Goal: Task Accomplishment & Management: Manage account settings

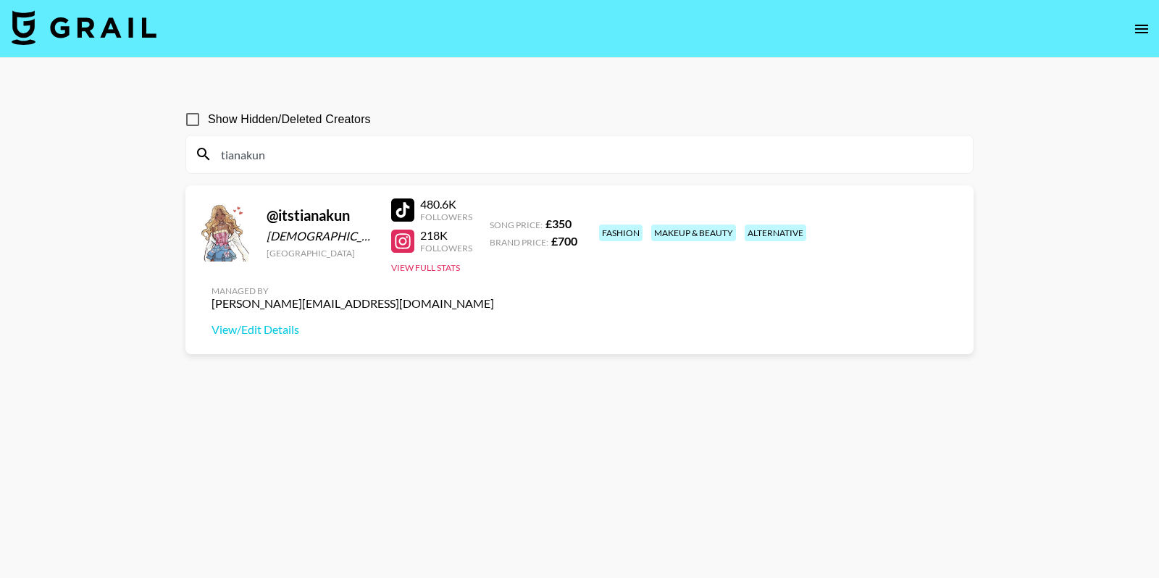
type input "tianakun"
click at [317, 220] on div "@ itstianakun" at bounding box center [320, 216] width 107 height 18
copy div "itstianakun"
click at [494, 322] on link "View/Edit Details" at bounding box center [353, 329] width 283 height 14
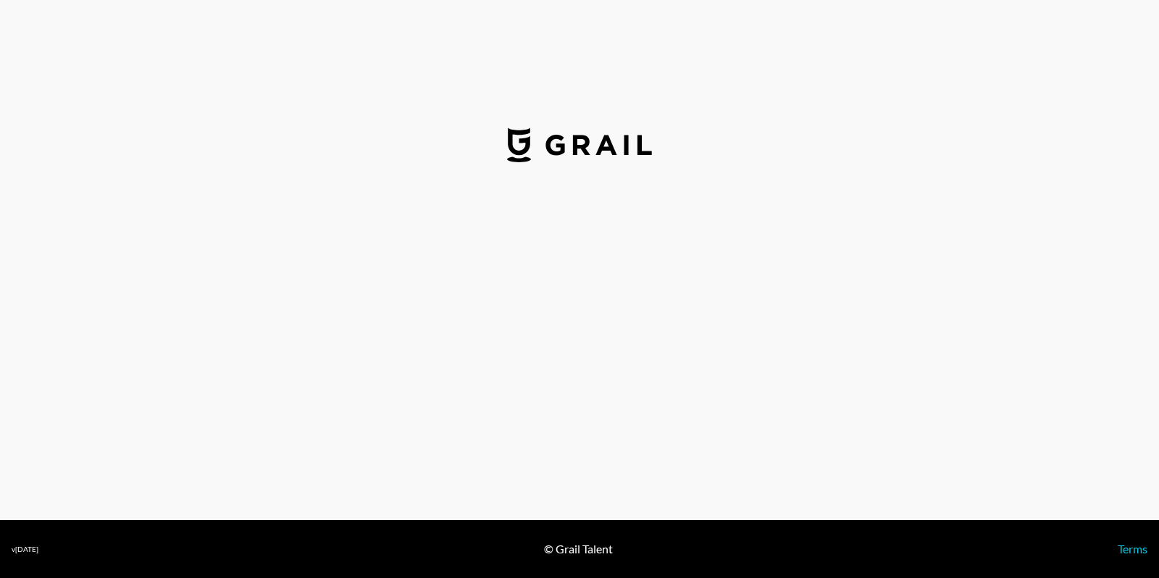
select select "GBP"
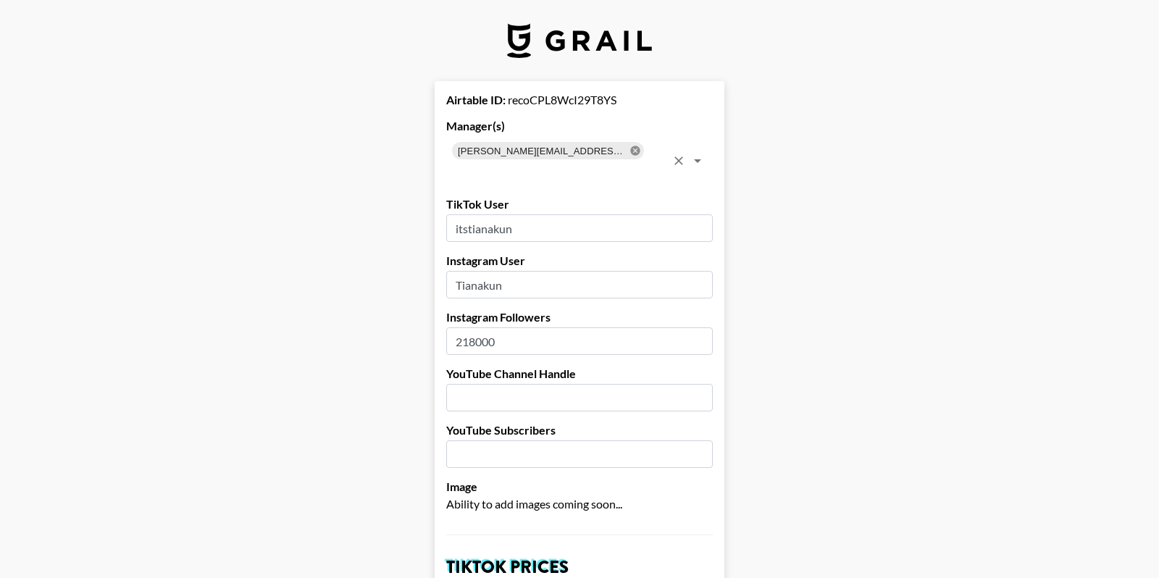
click at [630, 154] on icon at bounding box center [634, 150] width 9 height 9
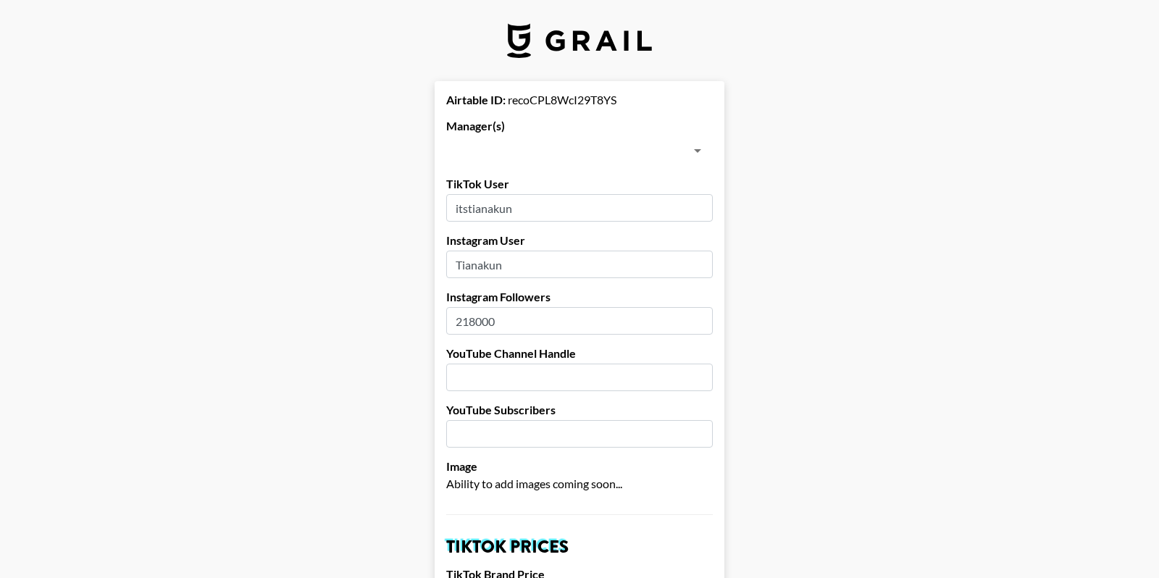
click at [570, 154] on input "text" at bounding box center [568, 151] width 234 height 20
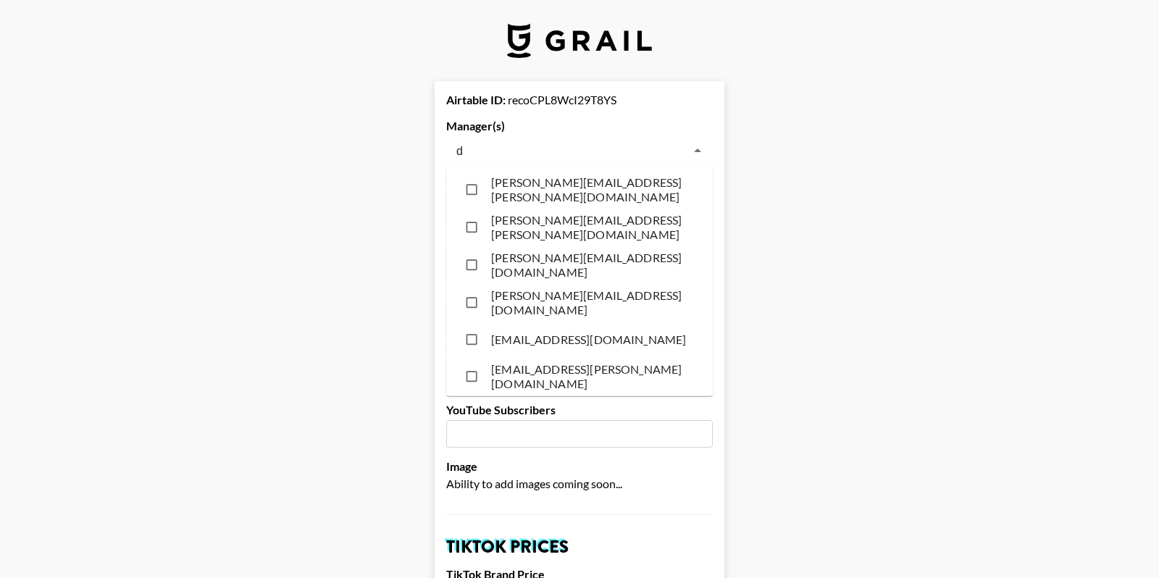
click at [565, 159] on input "d" at bounding box center [568, 151] width 234 height 20
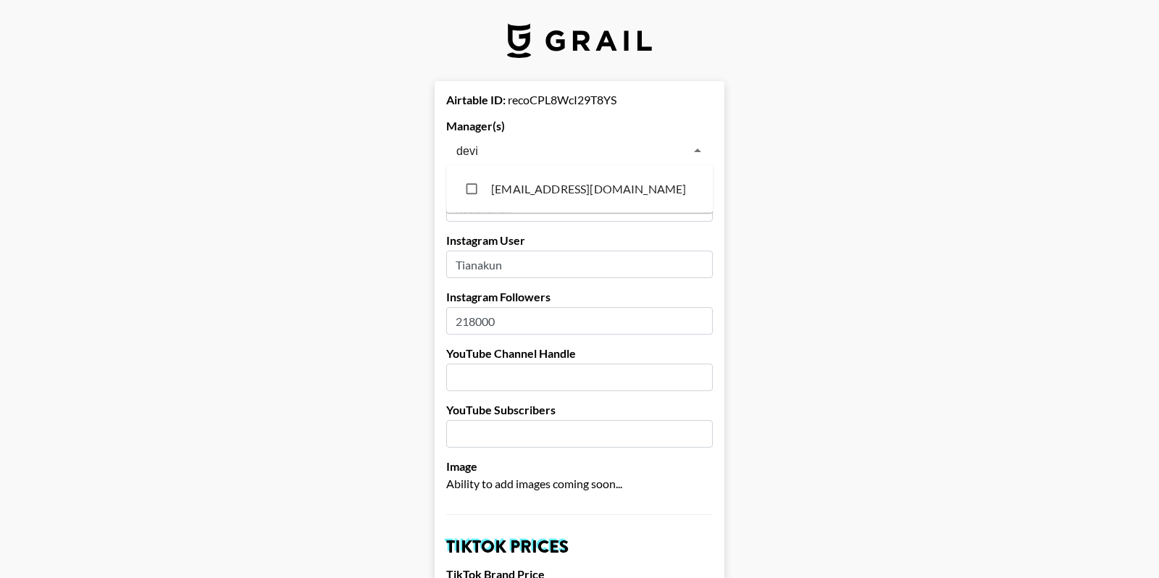
type input "devin"
click at [582, 203] on li "devin@grail-talent.com" at bounding box center [579, 189] width 267 height 36
checkbox input "true"
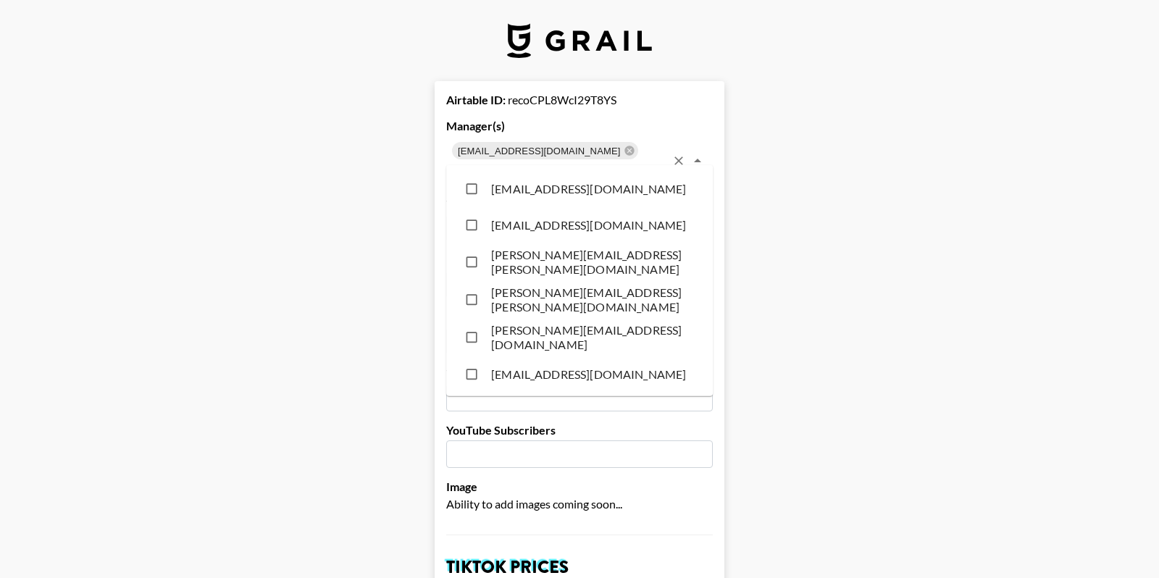
scroll to position [3215, 0]
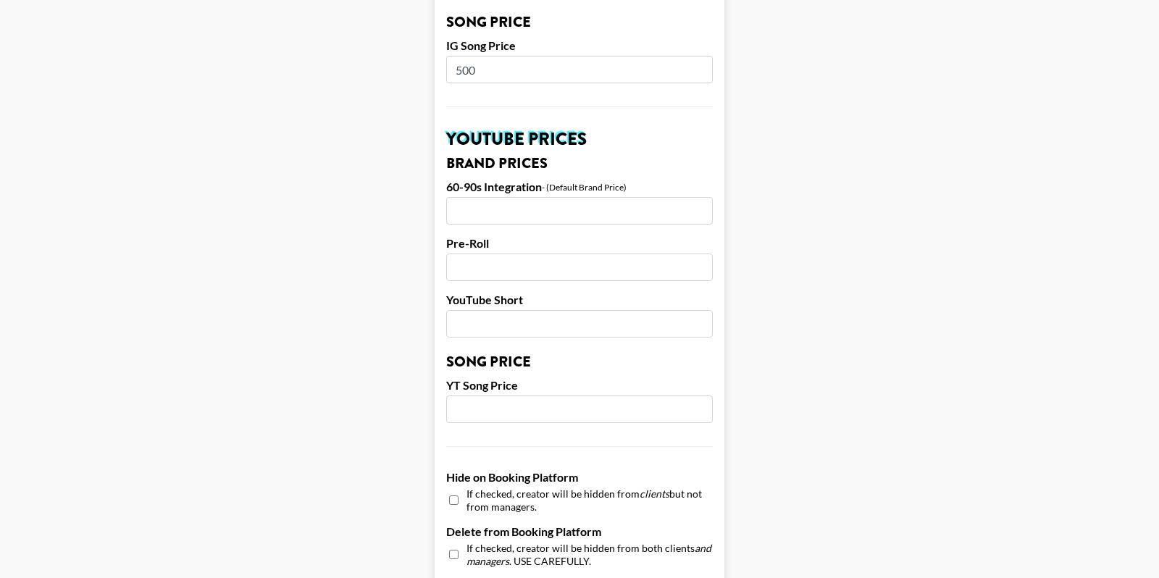
scroll to position [1385, 0]
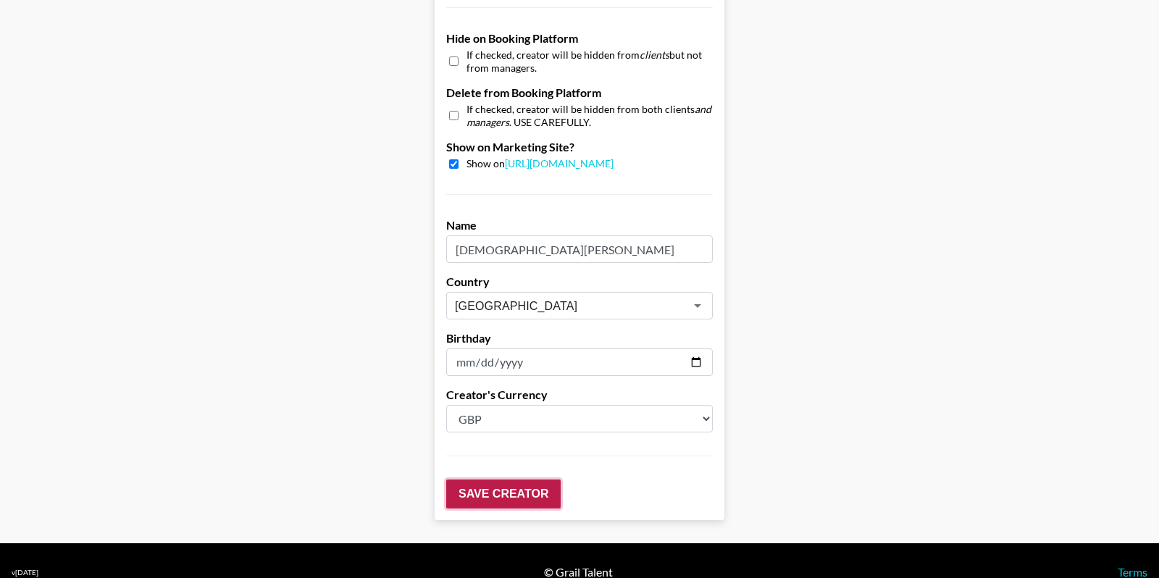
click at [474, 483] on input "Save Creator" at bounding box center [503, 494] width 114 height 29
click at [475, 484] on input "Save Creator" at bounding box center [503, 494] width 114 height 29
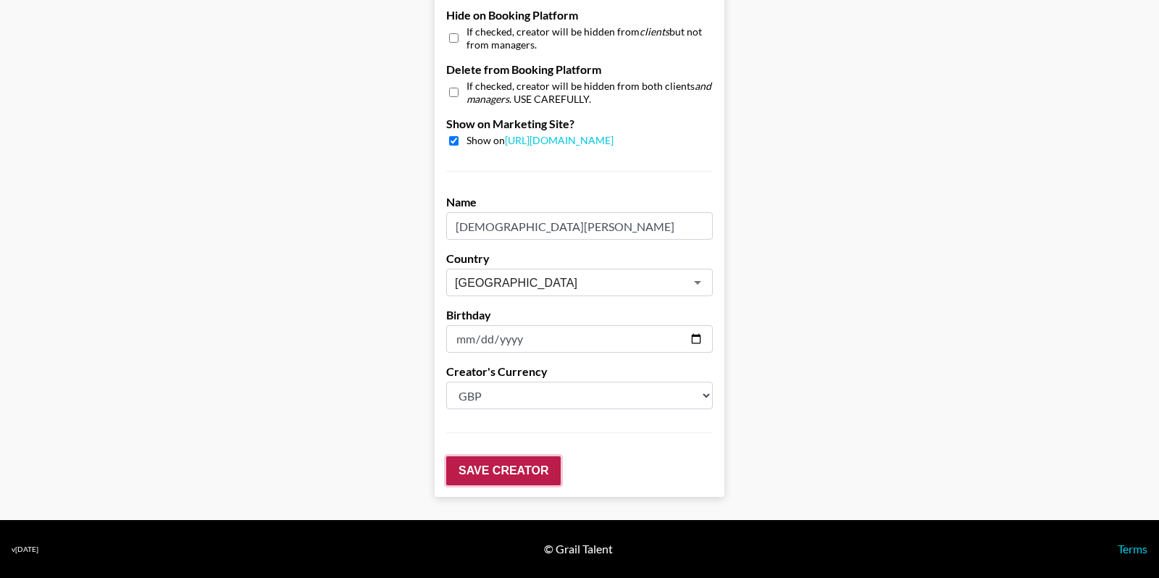
click at [475, 485] on input "Save Creator" at bounding box center [503, 471] width 114 height 29
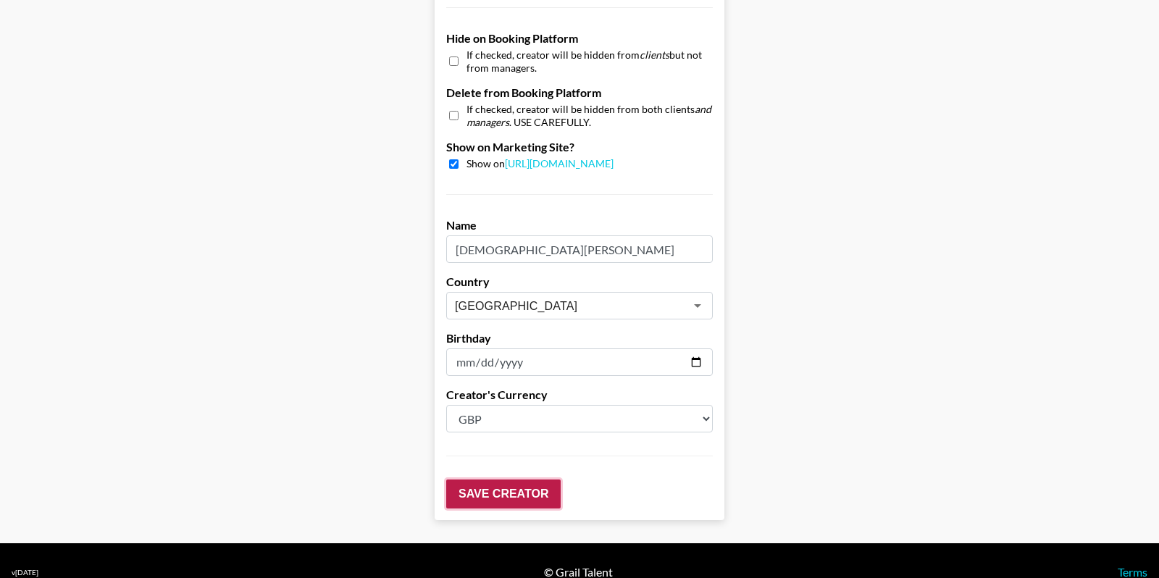
scroll to position [81, 0]
